Goal: Browse casually

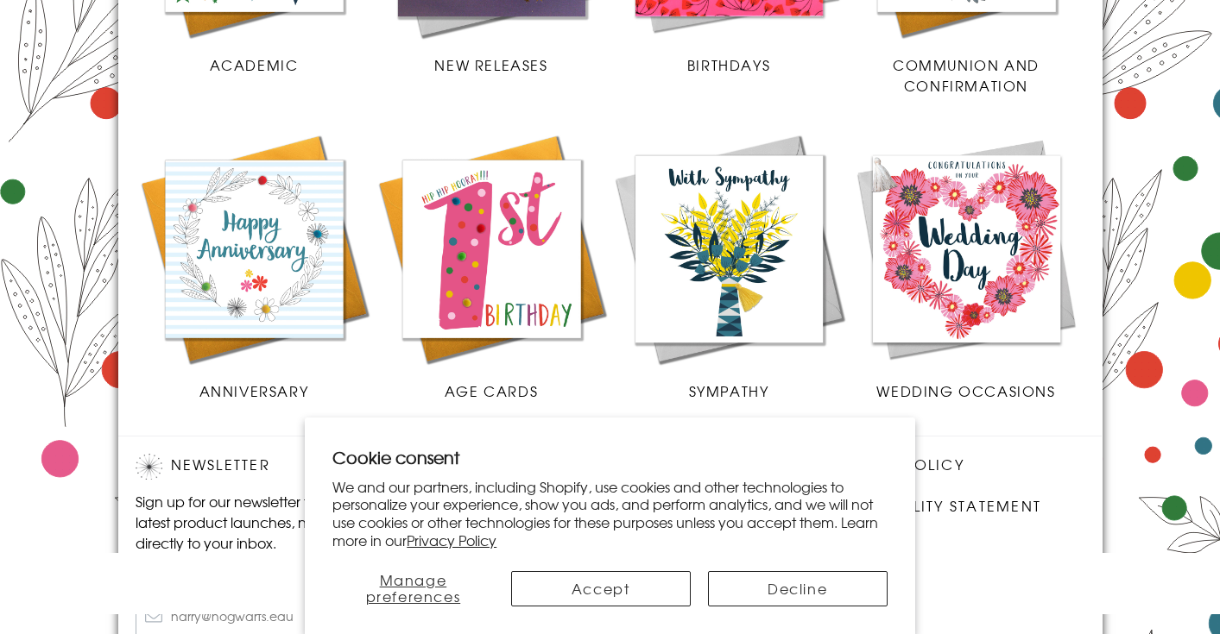
scroll to position [876, 0]
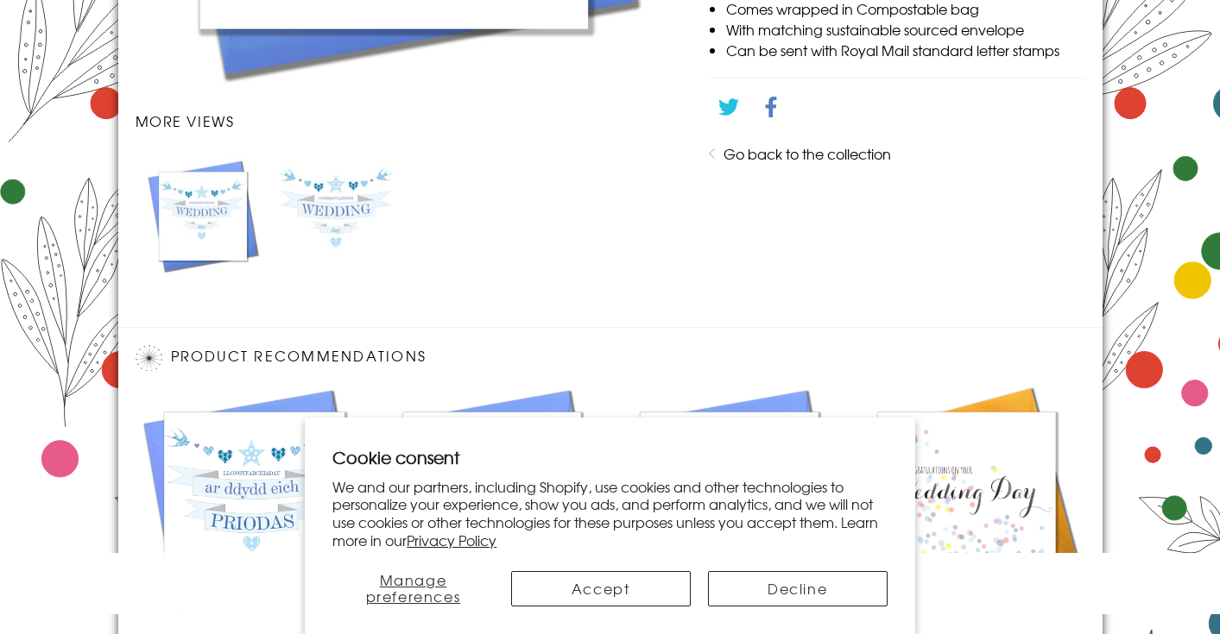
scroll to position [1146, 0]
